Goal: Find specific page/section: Find specific page/section

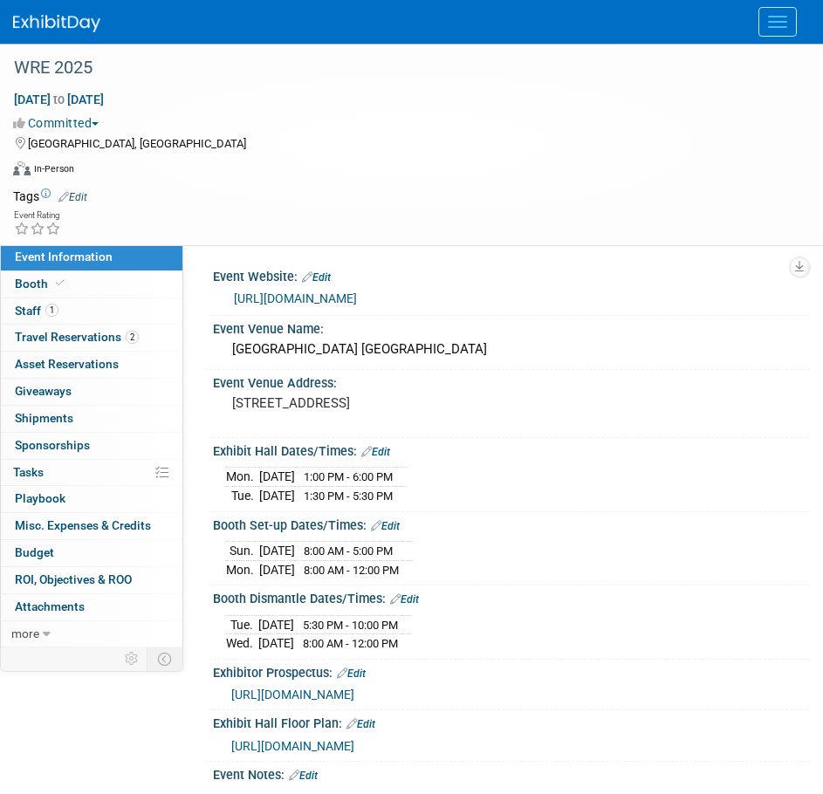
click at [68, 12] on link at bounding box center [67, 15] width 108 height 14
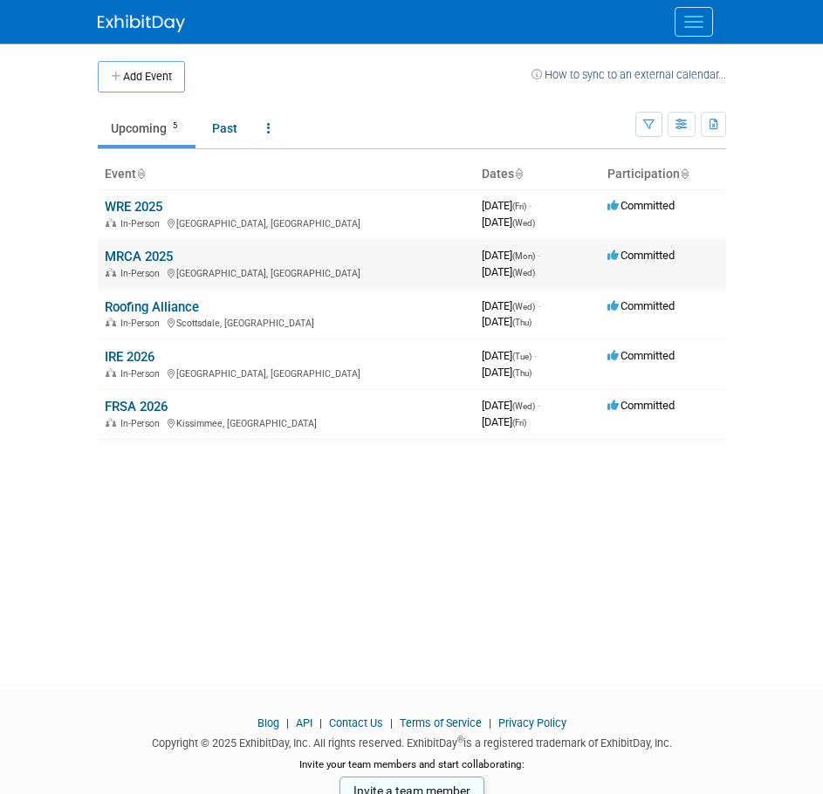
click at [111, 255] on link "MRCA 2025" at bounding box center [139, 257] width 68 height 16
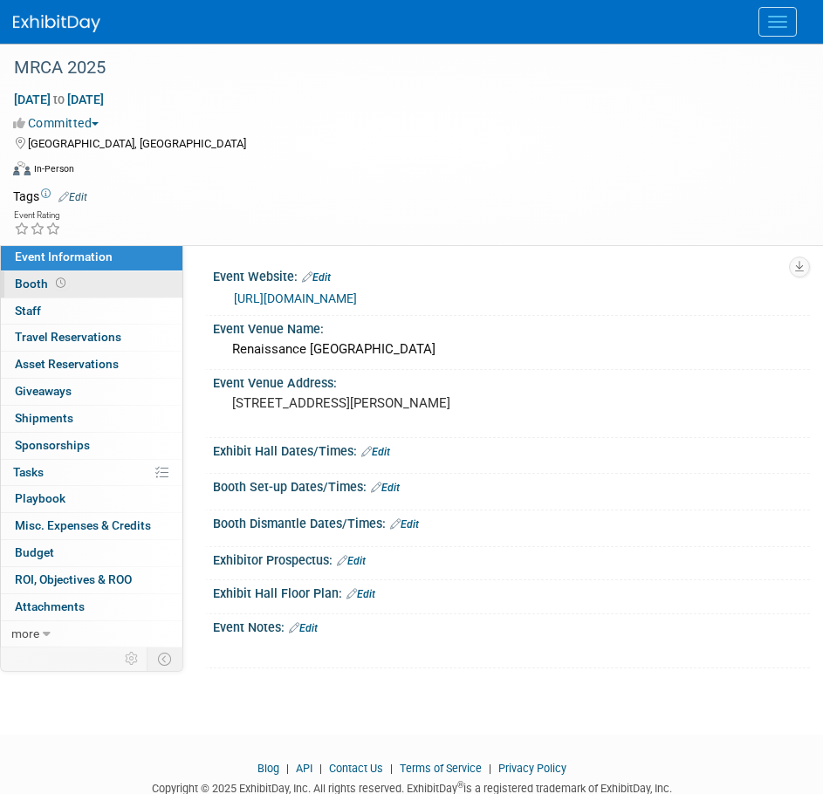
click at [67, 289] on link "Booth" at bounding box center [91, 284] width 181 height 26
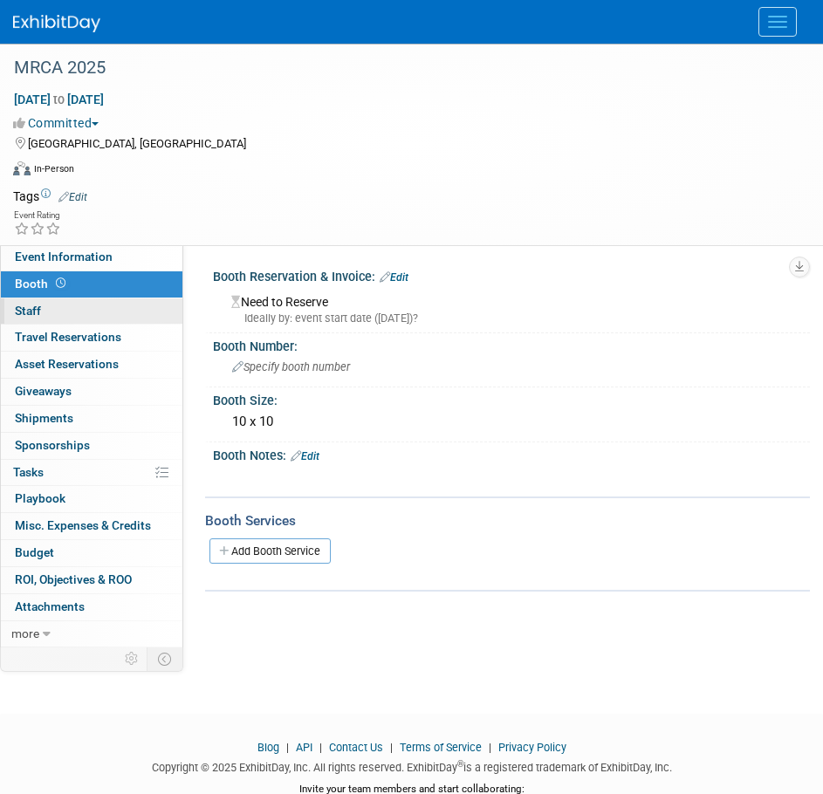
click at [74, 315] on link "0 Staff 0" at bounding box center [91, 311] width 181 height 26
